Goal: Entertainment & Leisure: Consume media (video, audio)

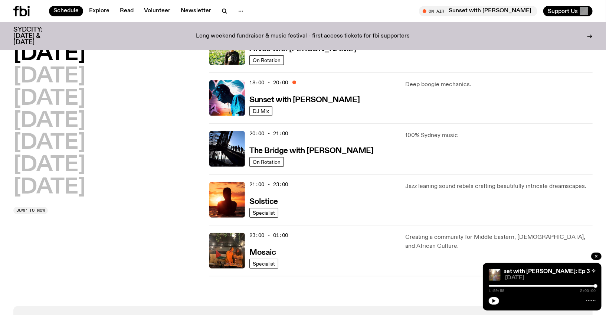
scroll to position [300, 0]
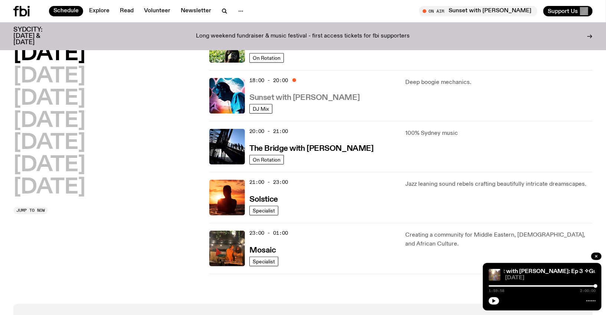
click at [308, 99] on h3 "Sunset with [PERSON_NAME]" at bounding box center [304, 98] width 110 height 8
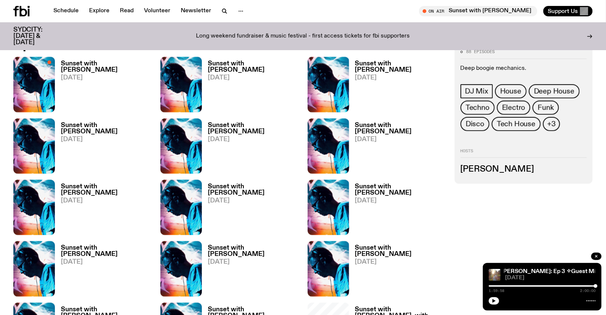
scroll to position [407, 0]
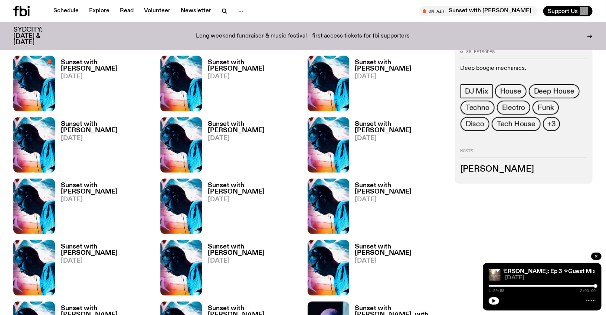
click at [132, 58] on div "Sunset with [PERSON_NAME] [DATE]" at bounding box center [103, 83] width 97 height 55
click at [128, 60] on h3 "Sunset with [PERSON_NAME]" at bounding box center [106, 65] width 91 height 13
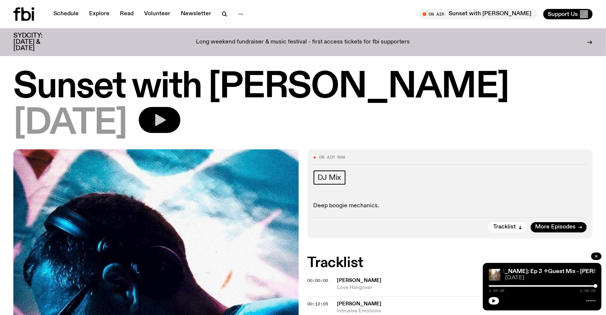
click at [167, 125] on icon "button" at bounding box center [159, 119] width 15 height 15
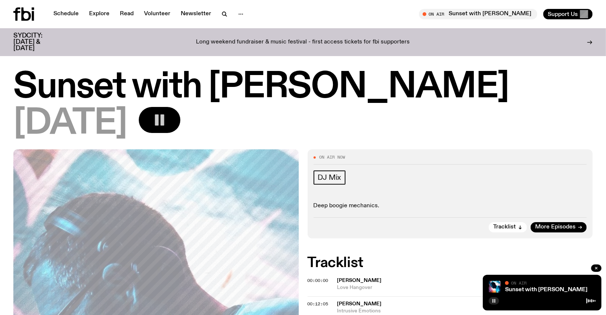
click at [492, 301] on icon "button" at bounding box center [494, 300] width 4 height 4
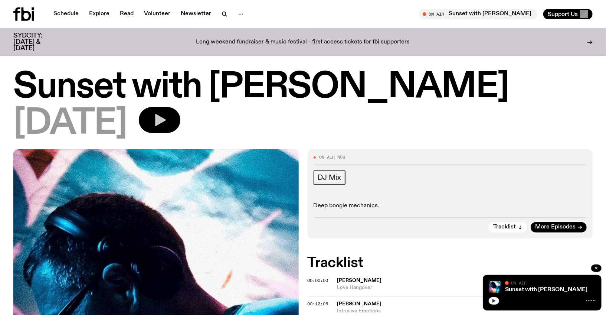
click at [569, 84] on h1 "Sunset with [PERSON_NAME]" at bounding box center [303, 87] width 580 height 33
click at [167, 117] on icon "button" at bounding box center [159, 119] width 15 height 15
click at [203, 128] on div "Audio unavailable" at bounding box center [174, 120] width 70 height 26
